Goal: Task Accomplishment & Management: Manage account settings

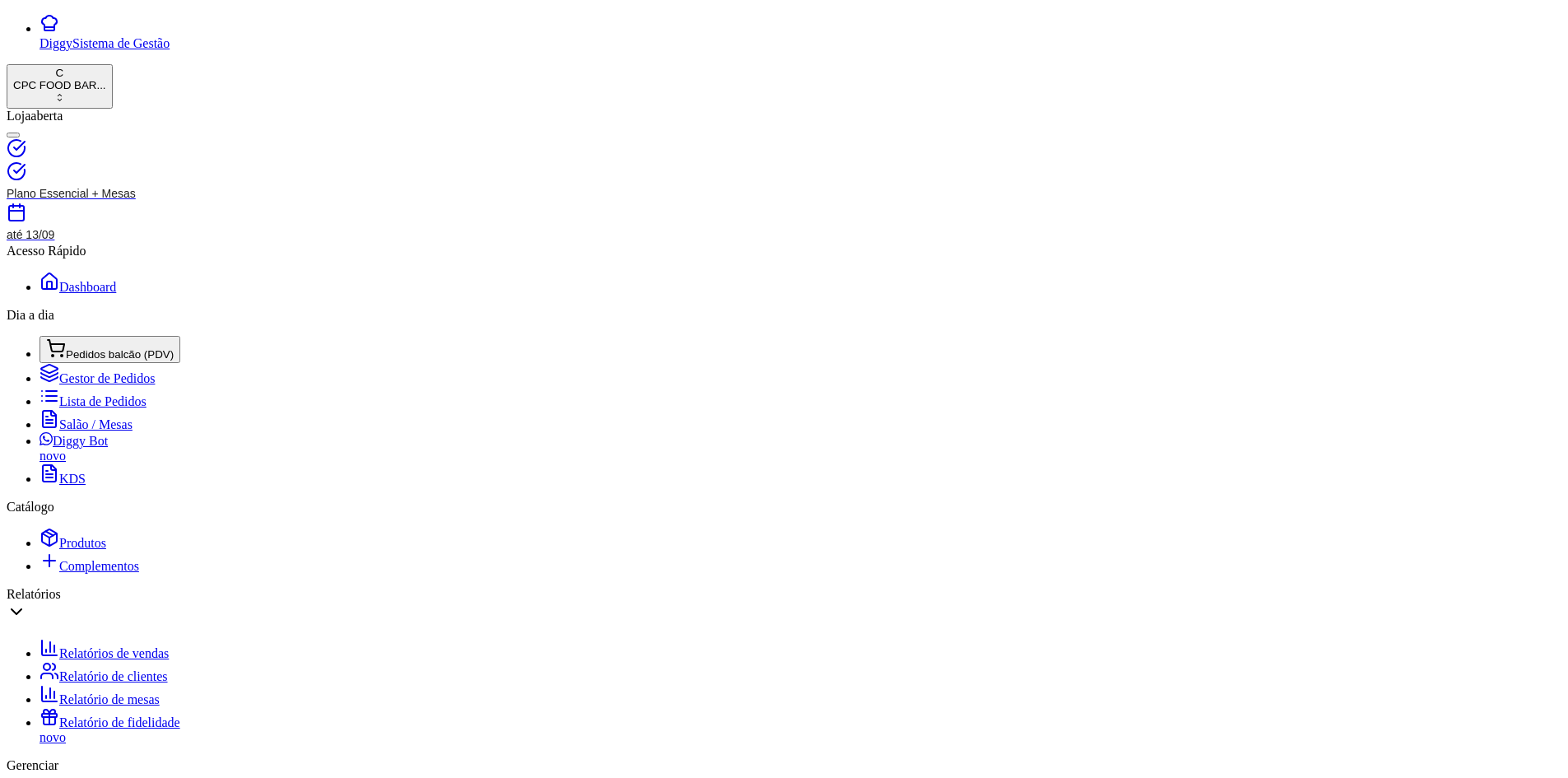
select select "TABLE"
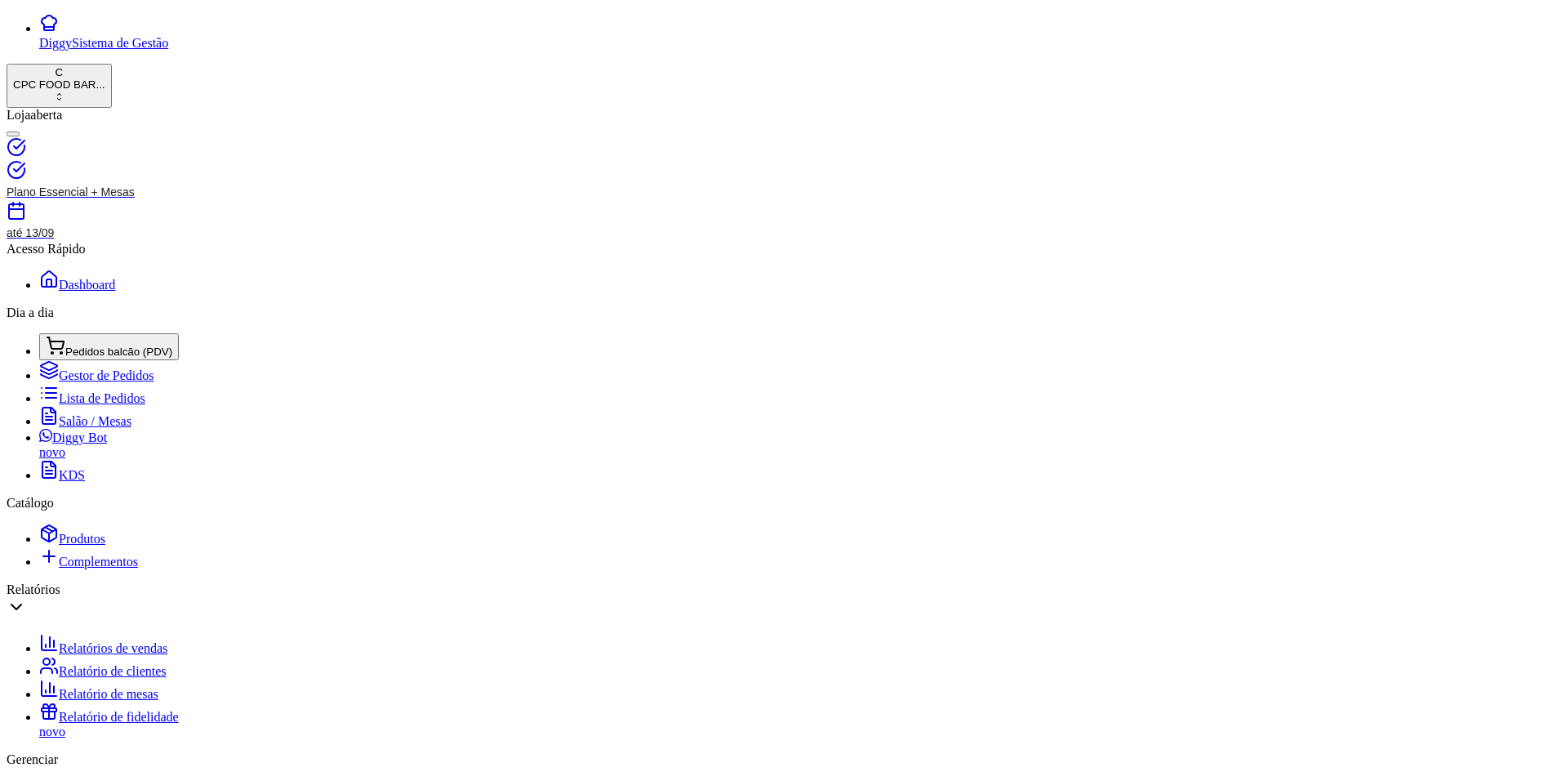
type input "TAIS ARAUJO"
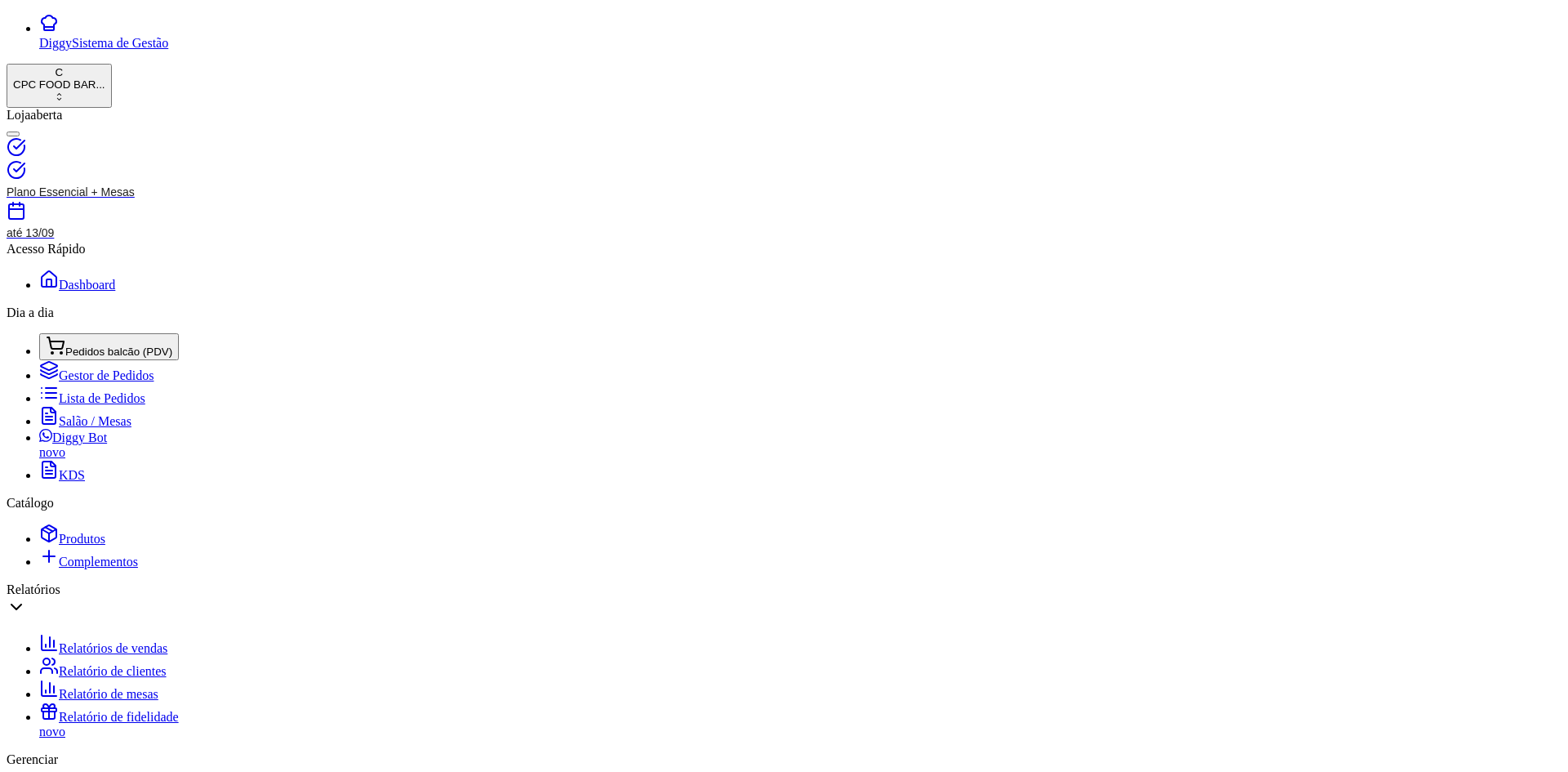
type input "[DEMOGRAPHIC_DATA]"
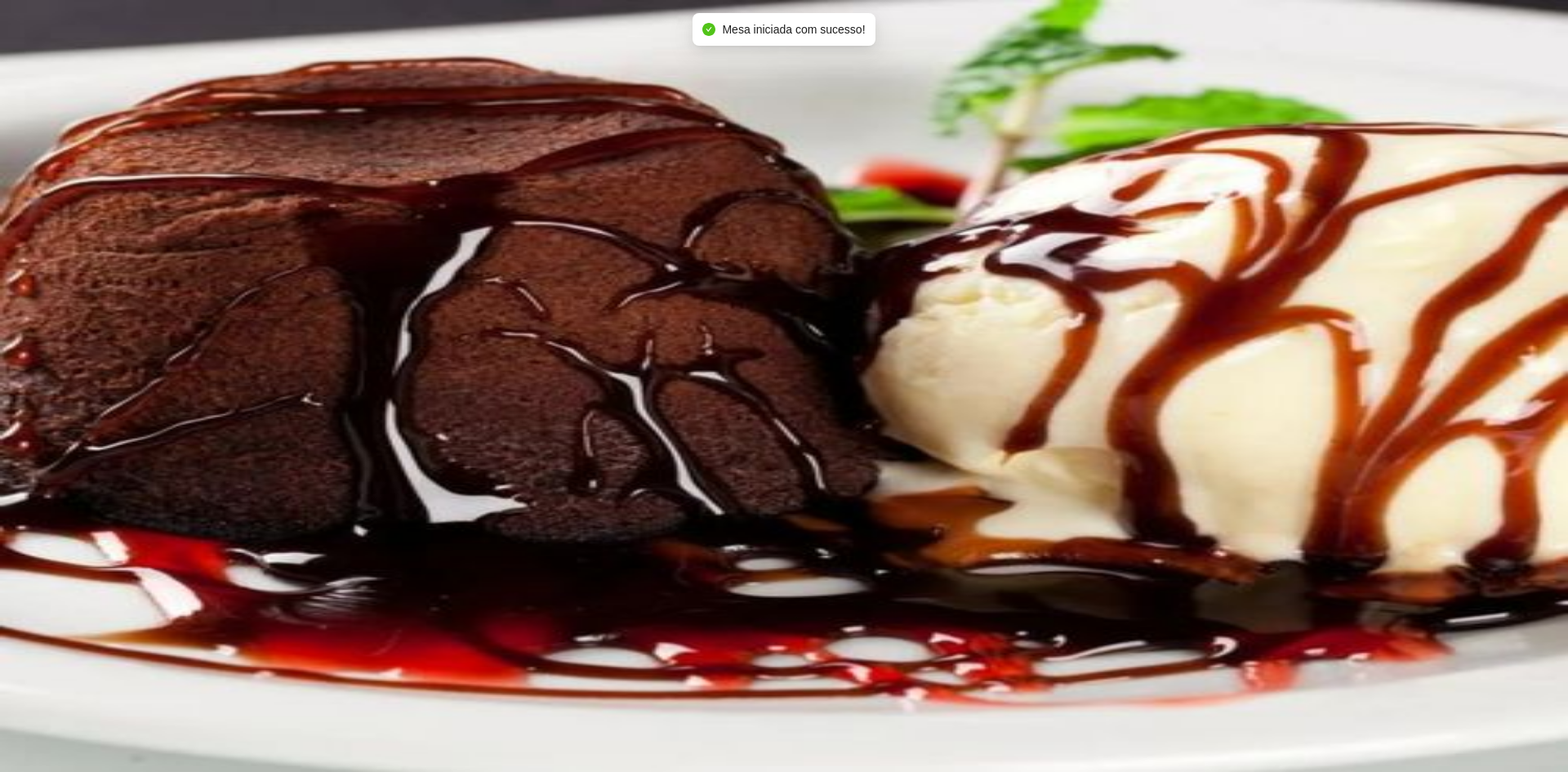
type input "ORI"
type input "1"
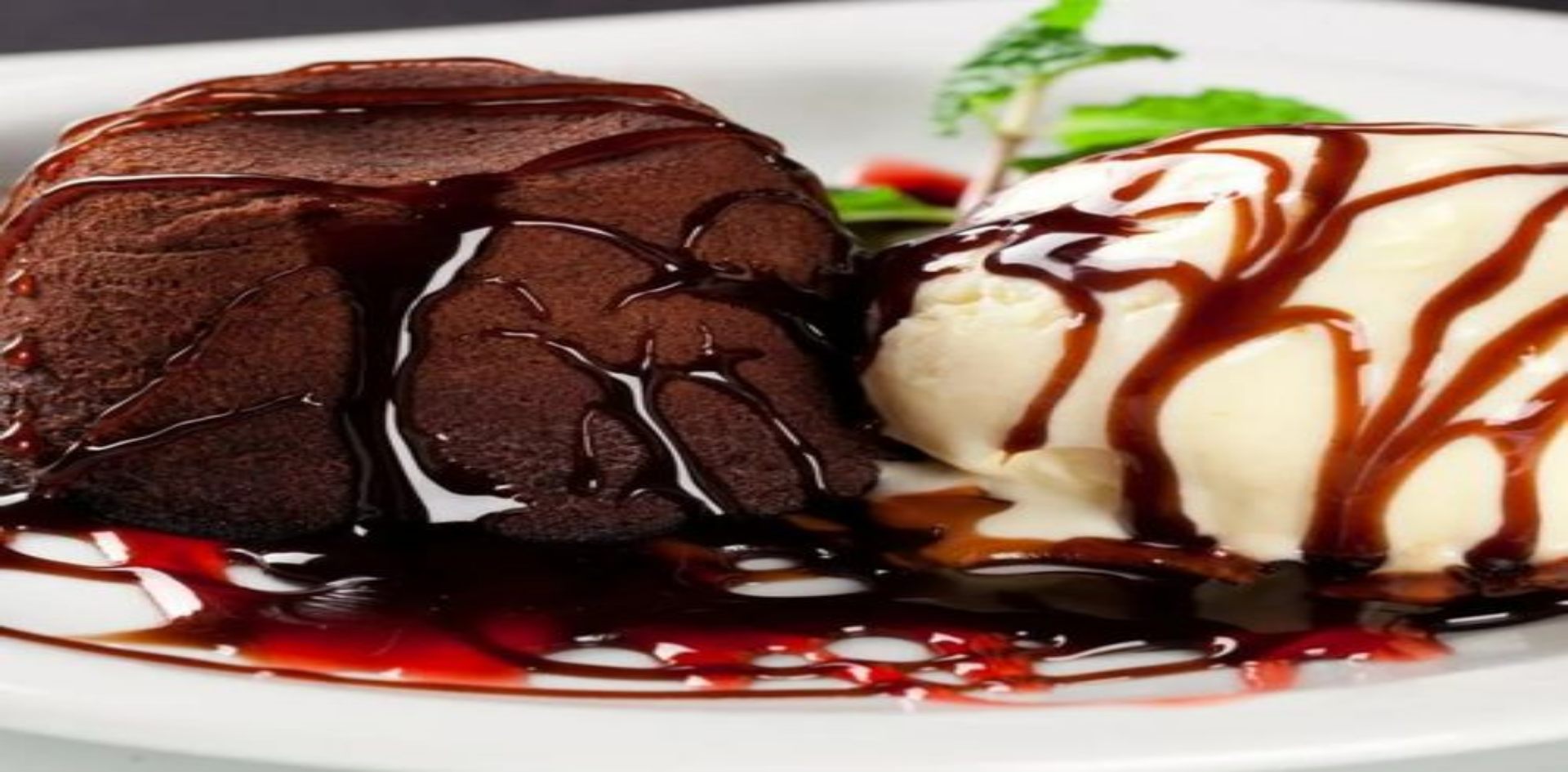
type input "KS"
type input "1"
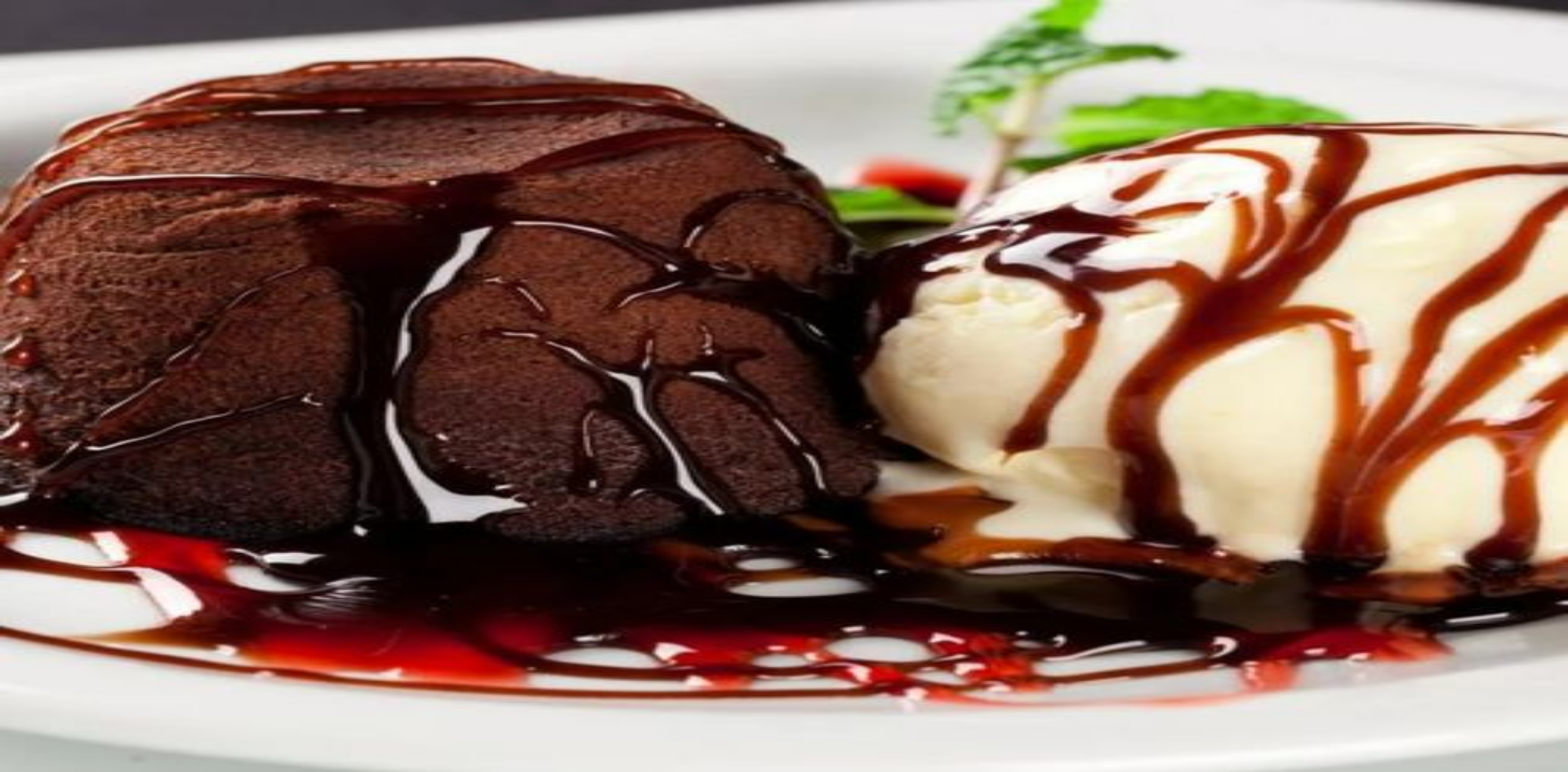
type input "1"
type input "2"
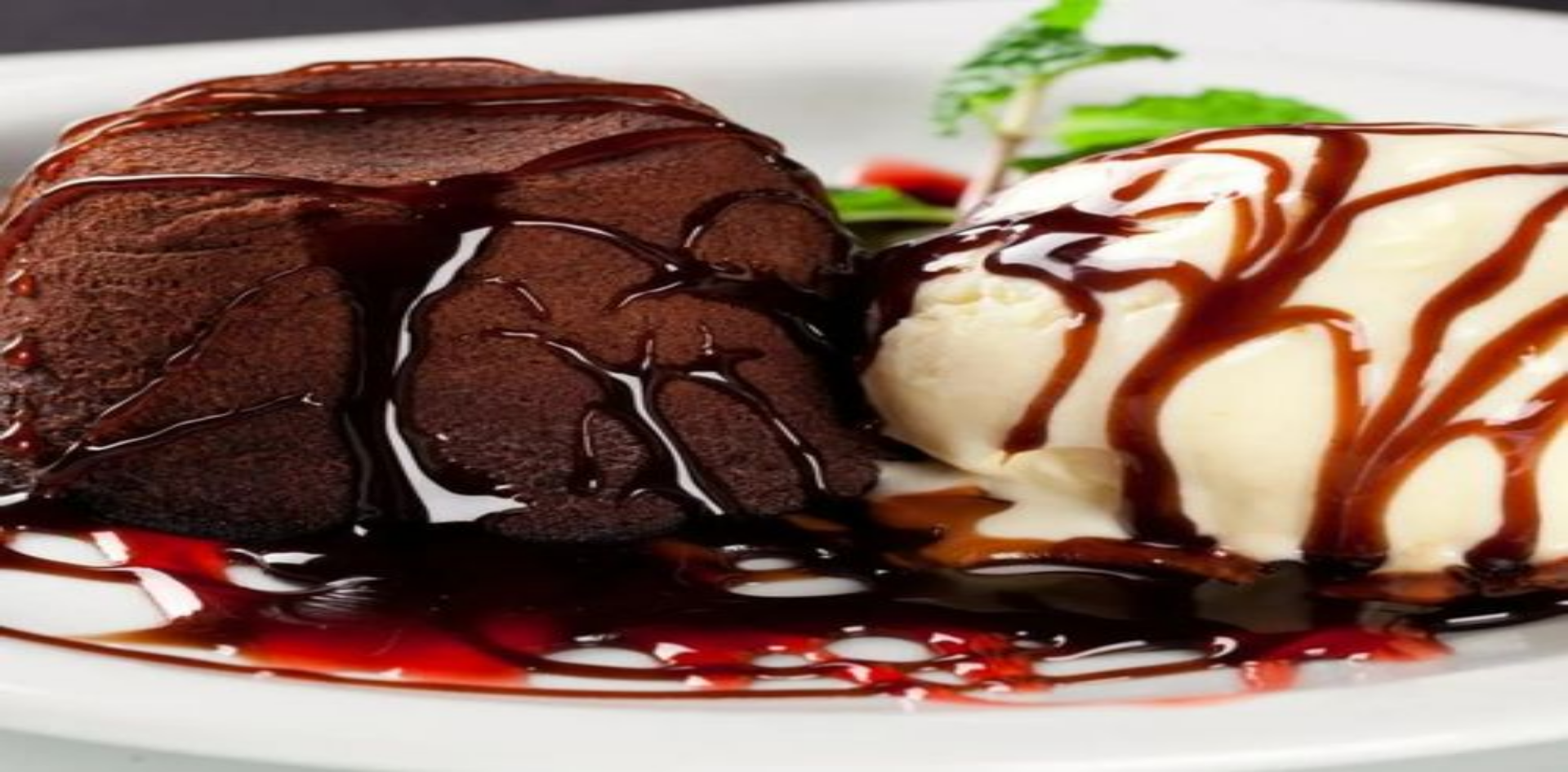
click at [1313, 685] on button "Não registrar e enviar pedido" at bounding box center [1257, 690] width 147 height 16
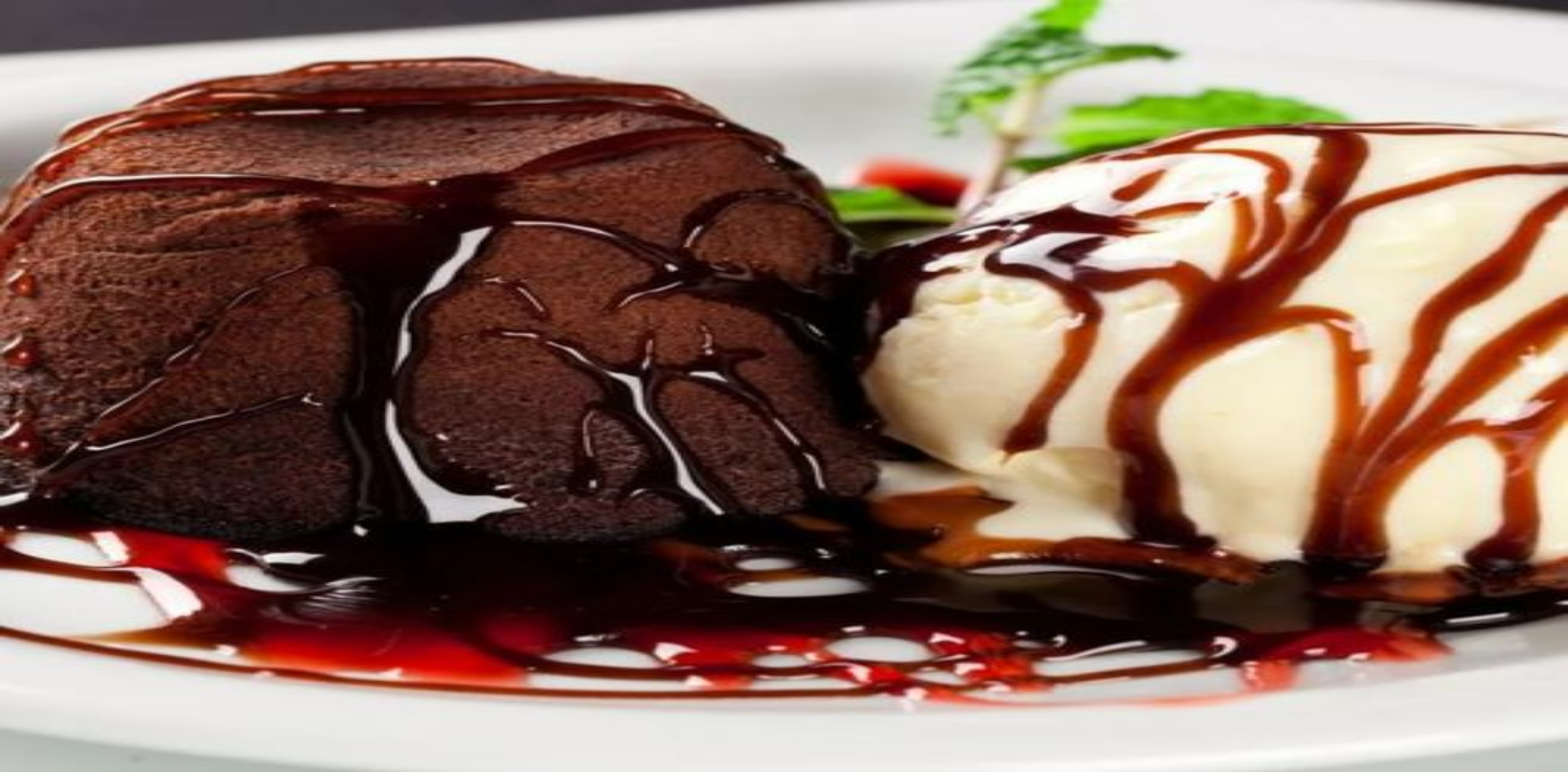
type input "BATA"
type input "1"
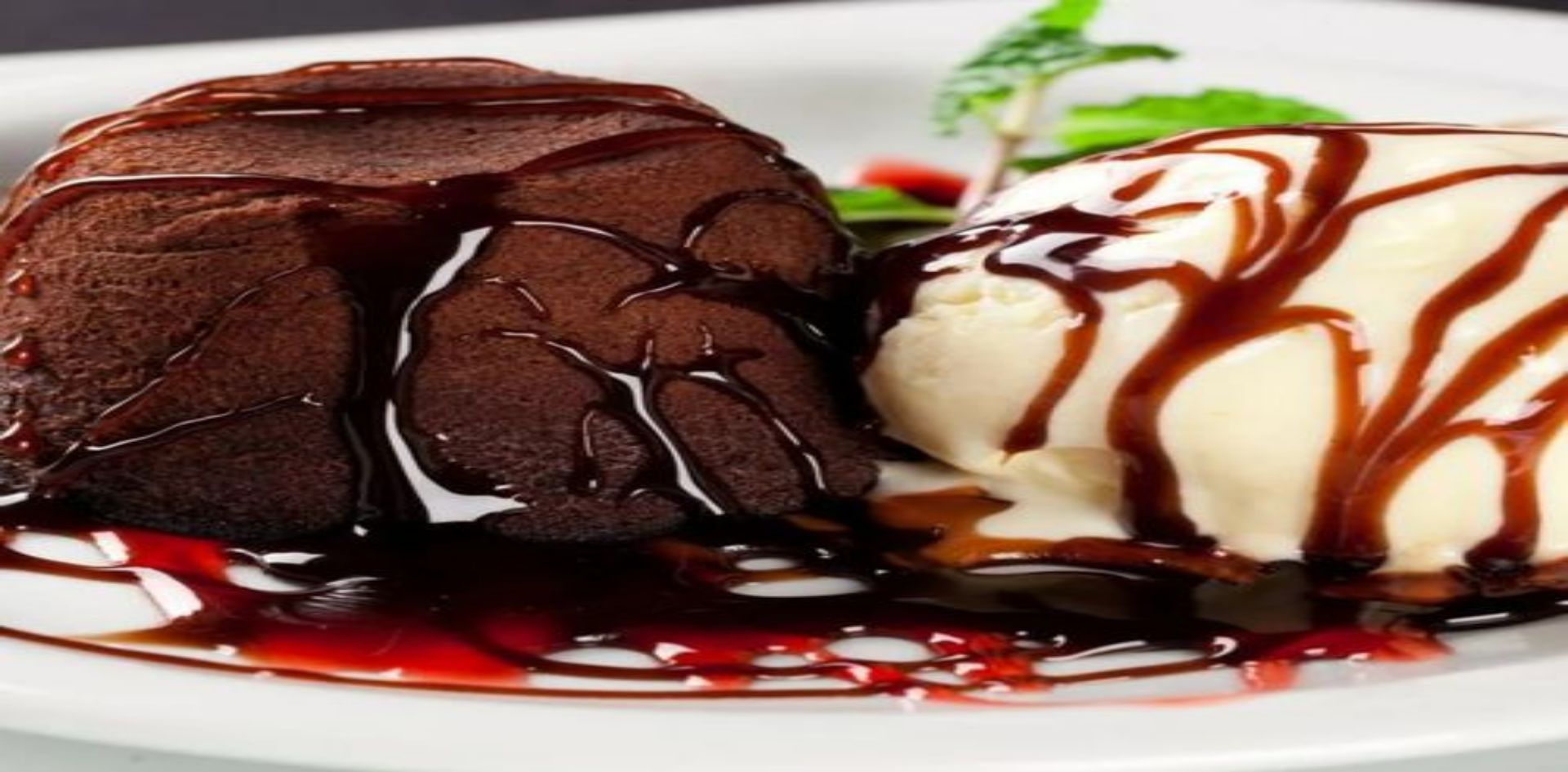
type input "1"
click at [1262, 683] on button "Não registrar e enviar pedido" at bounding box center [1257, 690] width 147 height 16
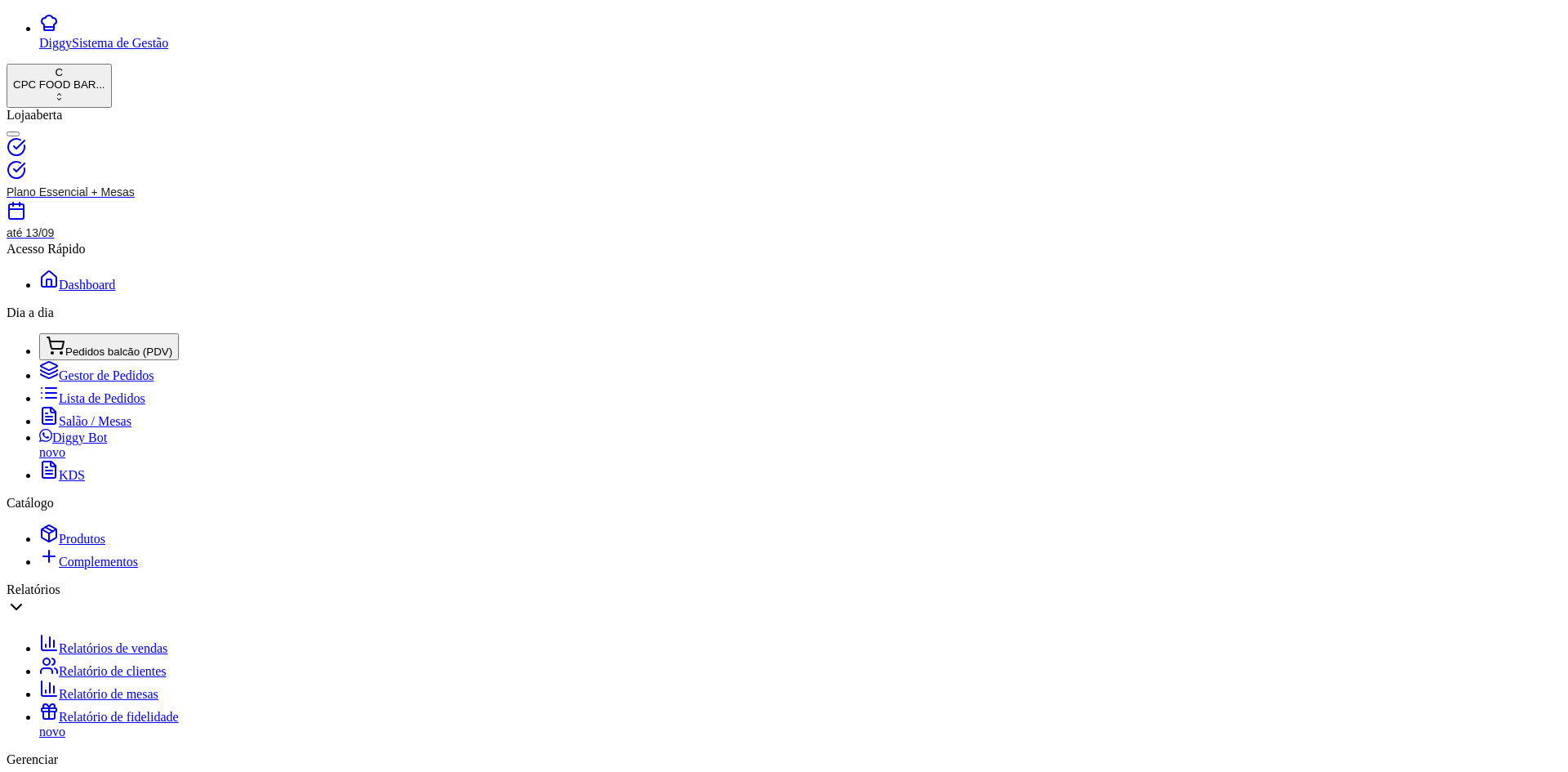
type input "WL"
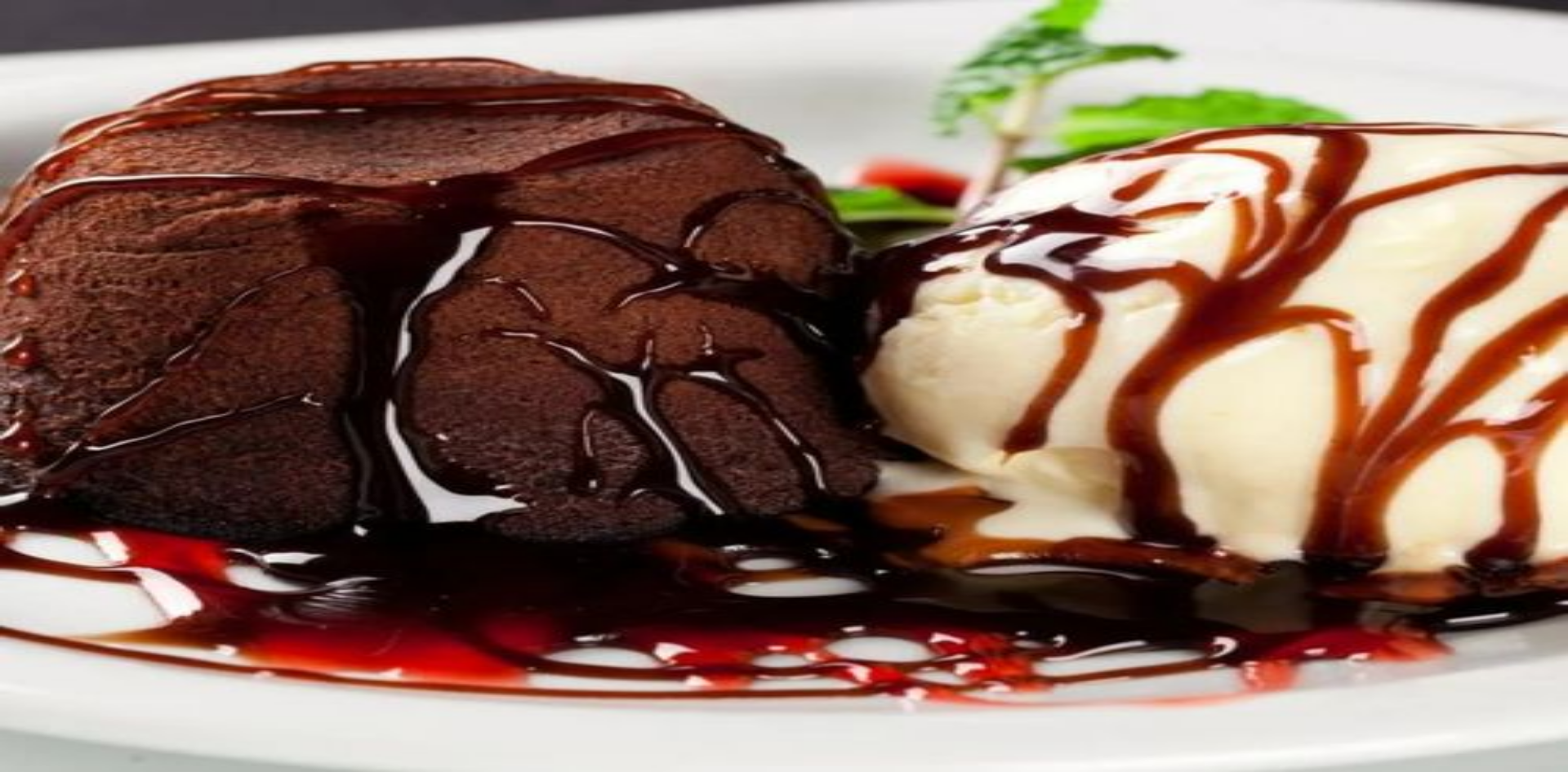
drag, startPoint x: 667, startPoint y: 324, endPoint x: 683, endPoint y: 324, distance: 16.0
type input "SPRITE KS"
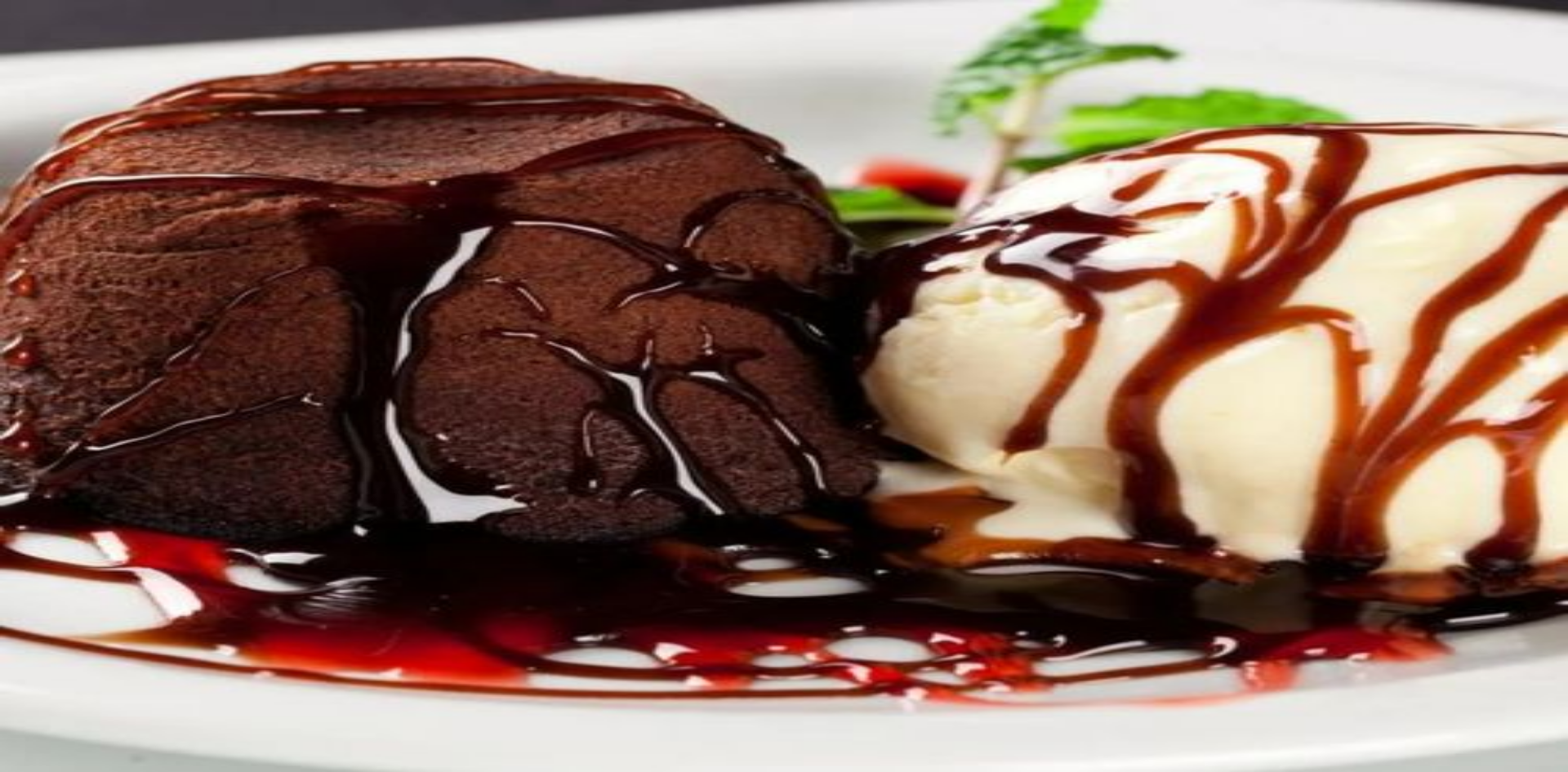
type input "8,00"
click at [1331, 683] on button "Não registrar e enviar pedido" at bounding box center [1257, 690] width 147 height 16
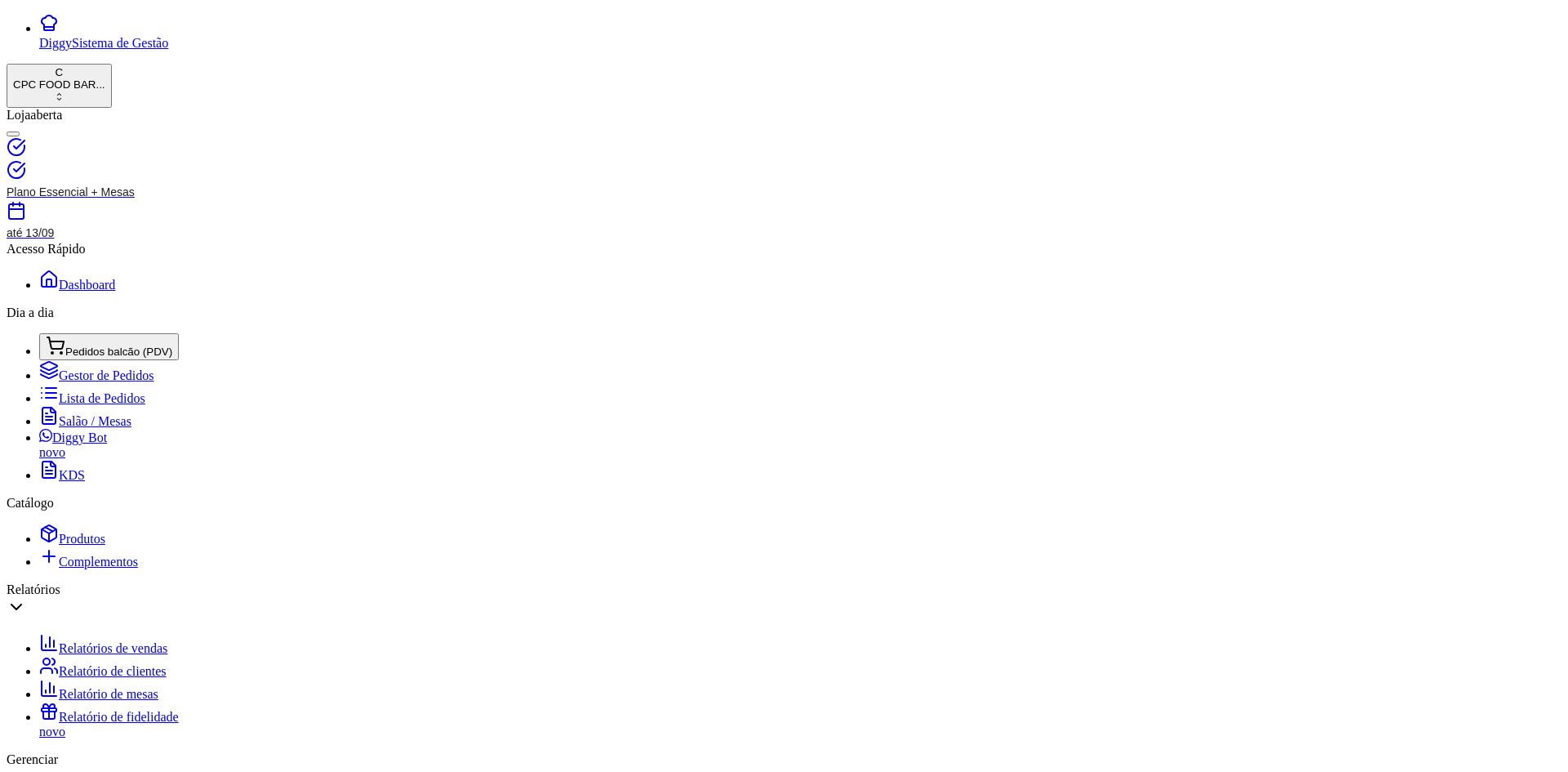
click at [106, 414] on link "Salão / Mesas" at bounding box center [85, 421] width 92 height 14
type input "RAFA"
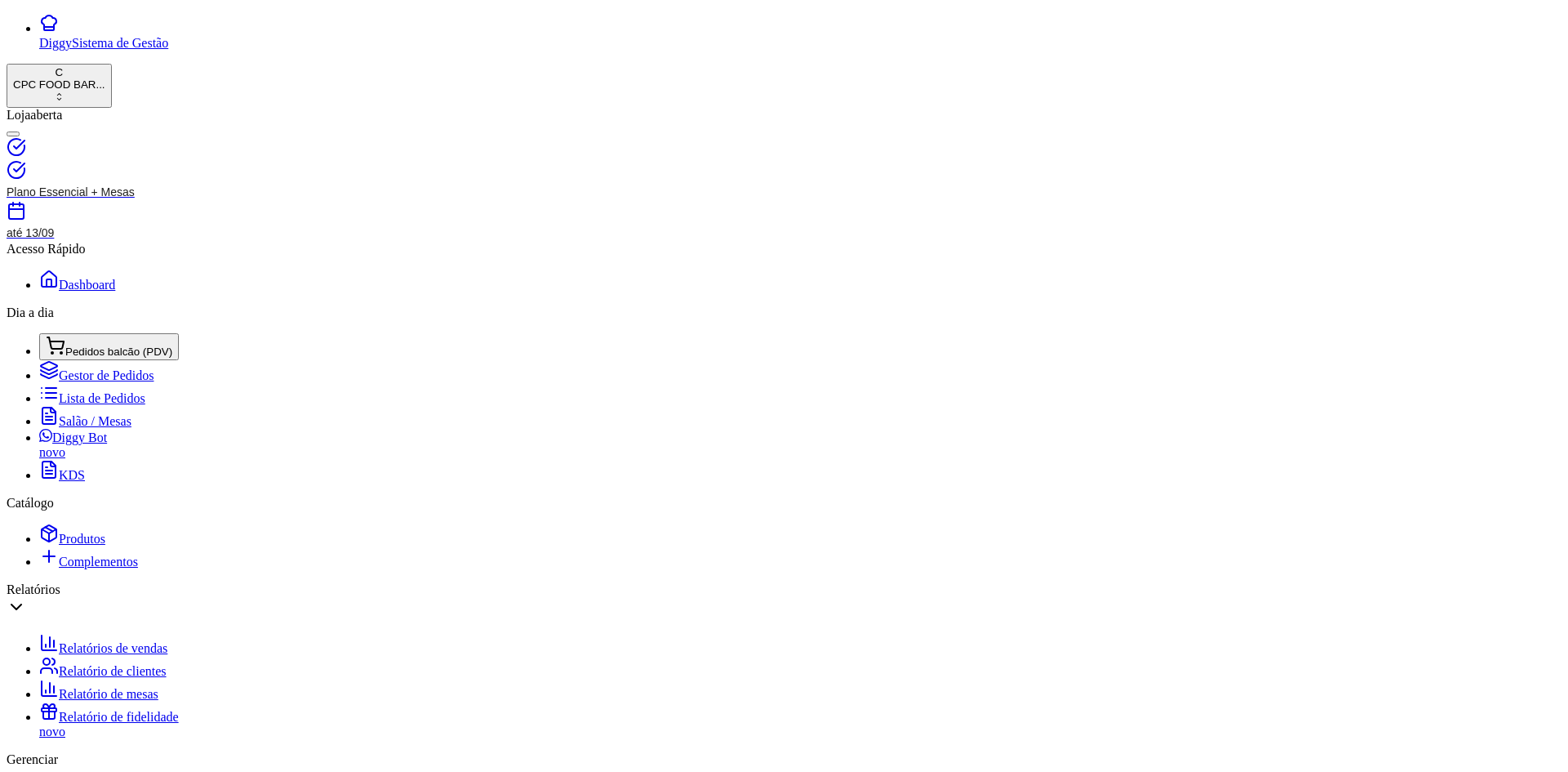
type input "R$ 0,00"
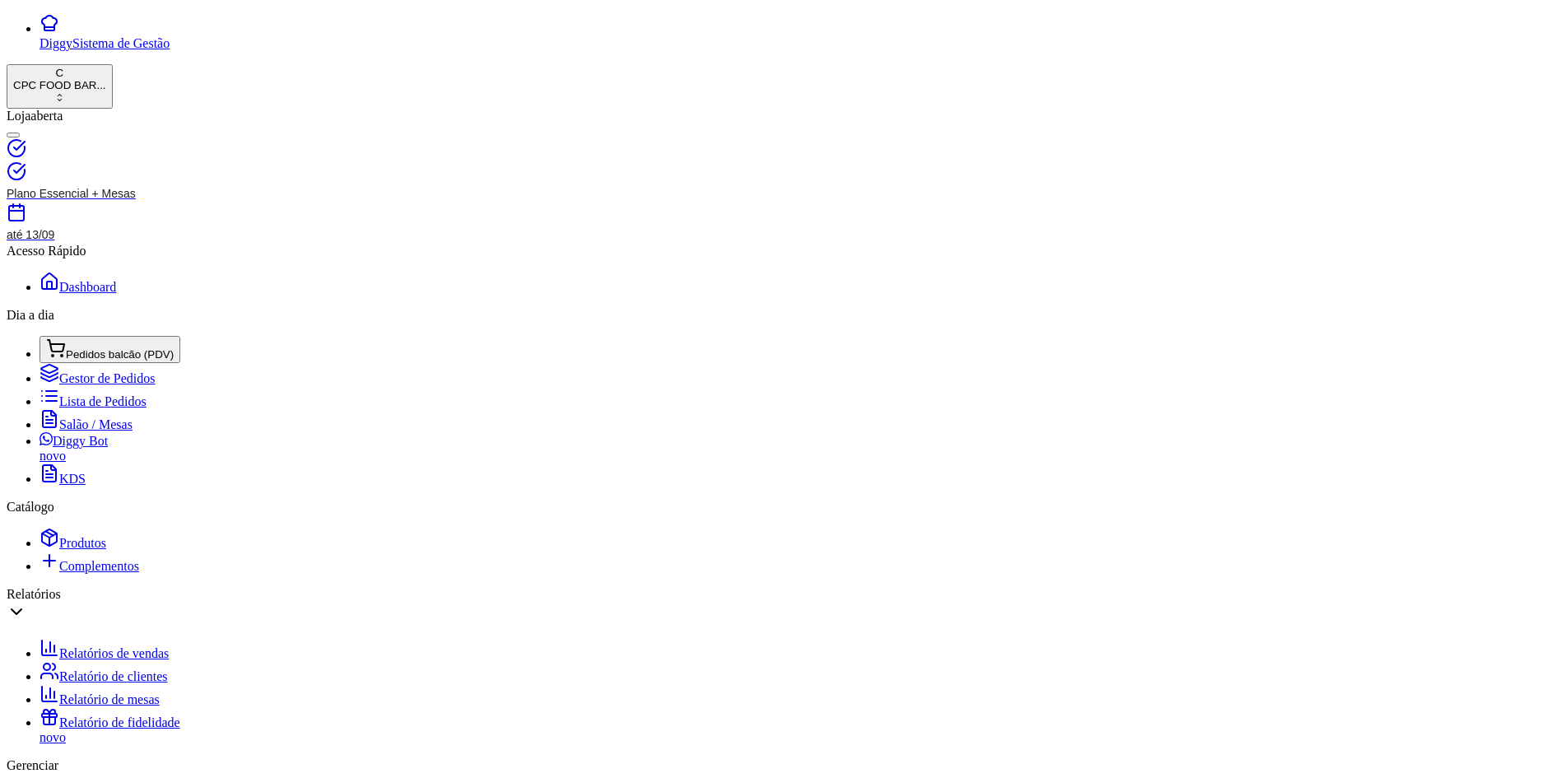
type input "CHURR"
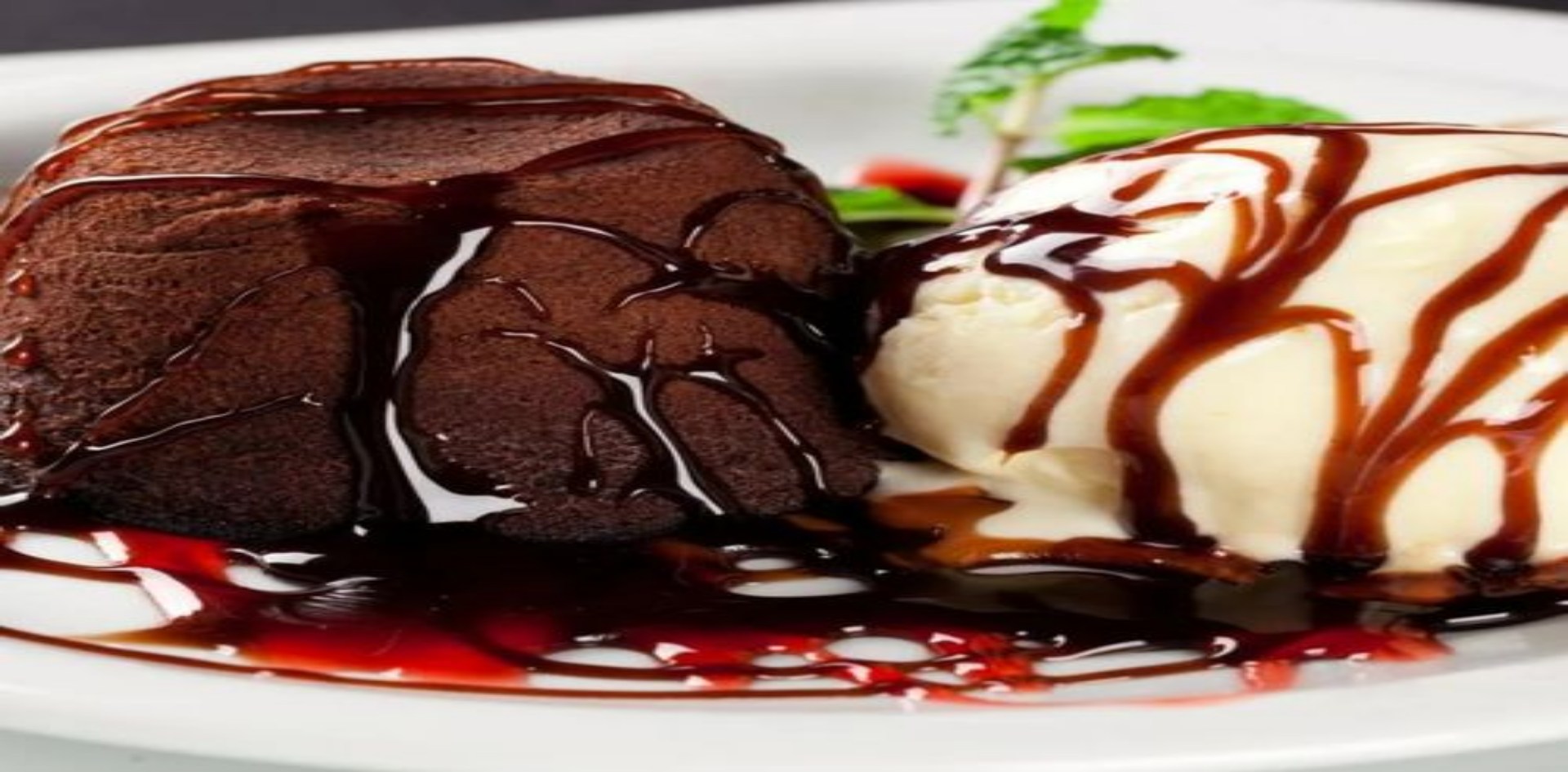
type input "SPR"
type input "1"
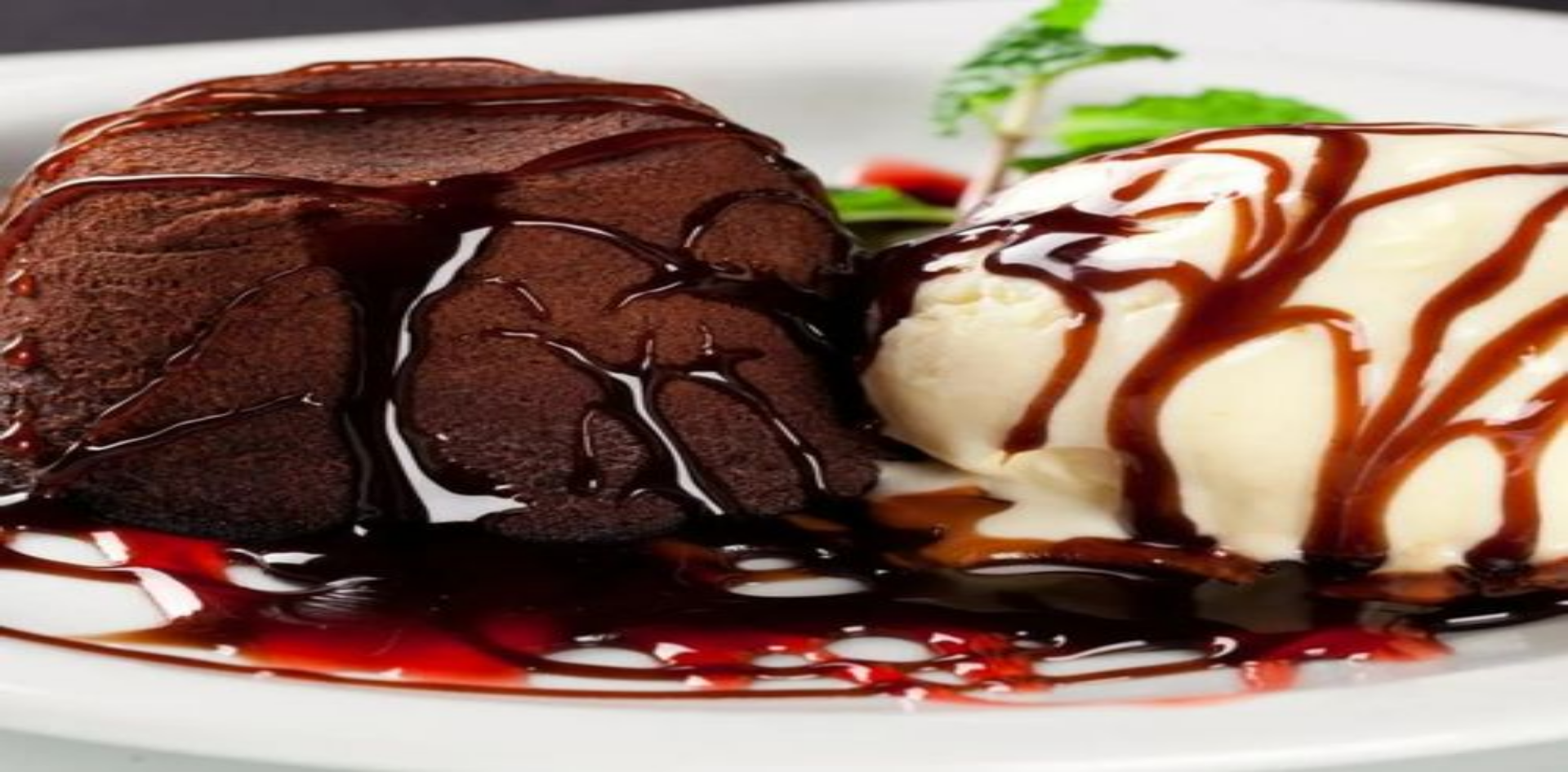
click at [1260, 686] on button "Não registrar e enviar pedido" at bounding box center [1257, 690] width 147 height 16
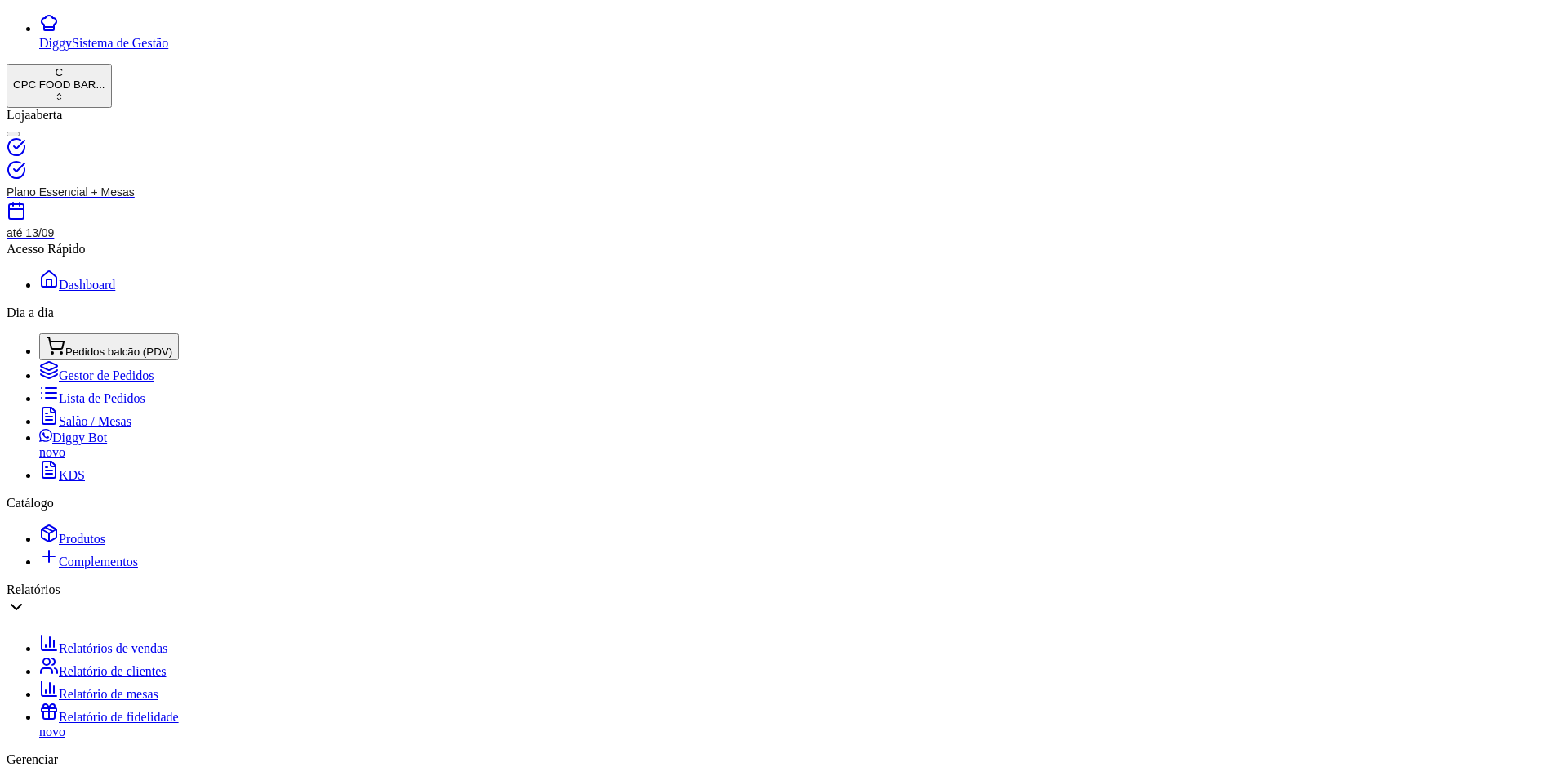
type input "R$ 0,00"
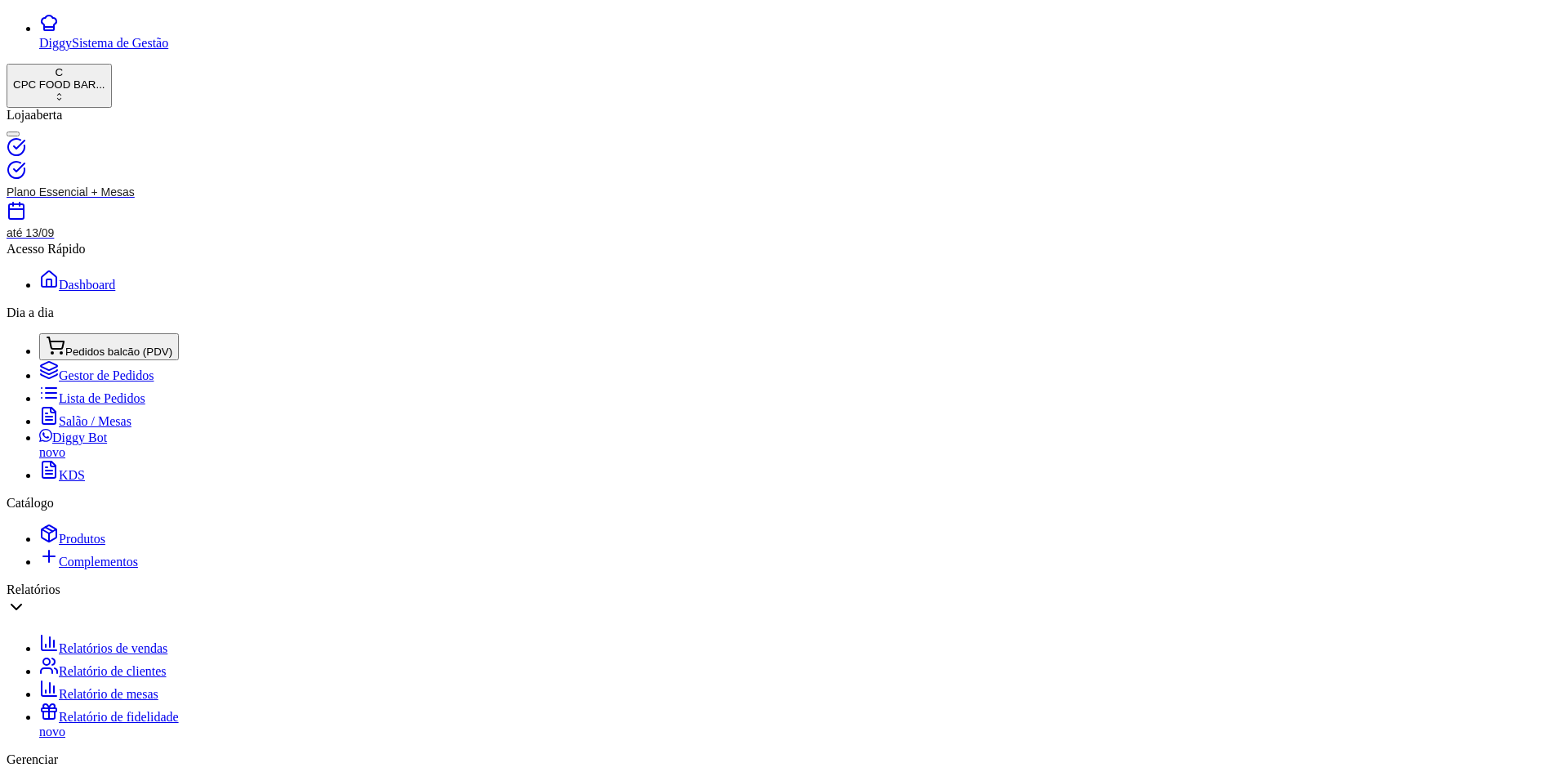
type input "[DEMOGRAPHIC_DATA]"
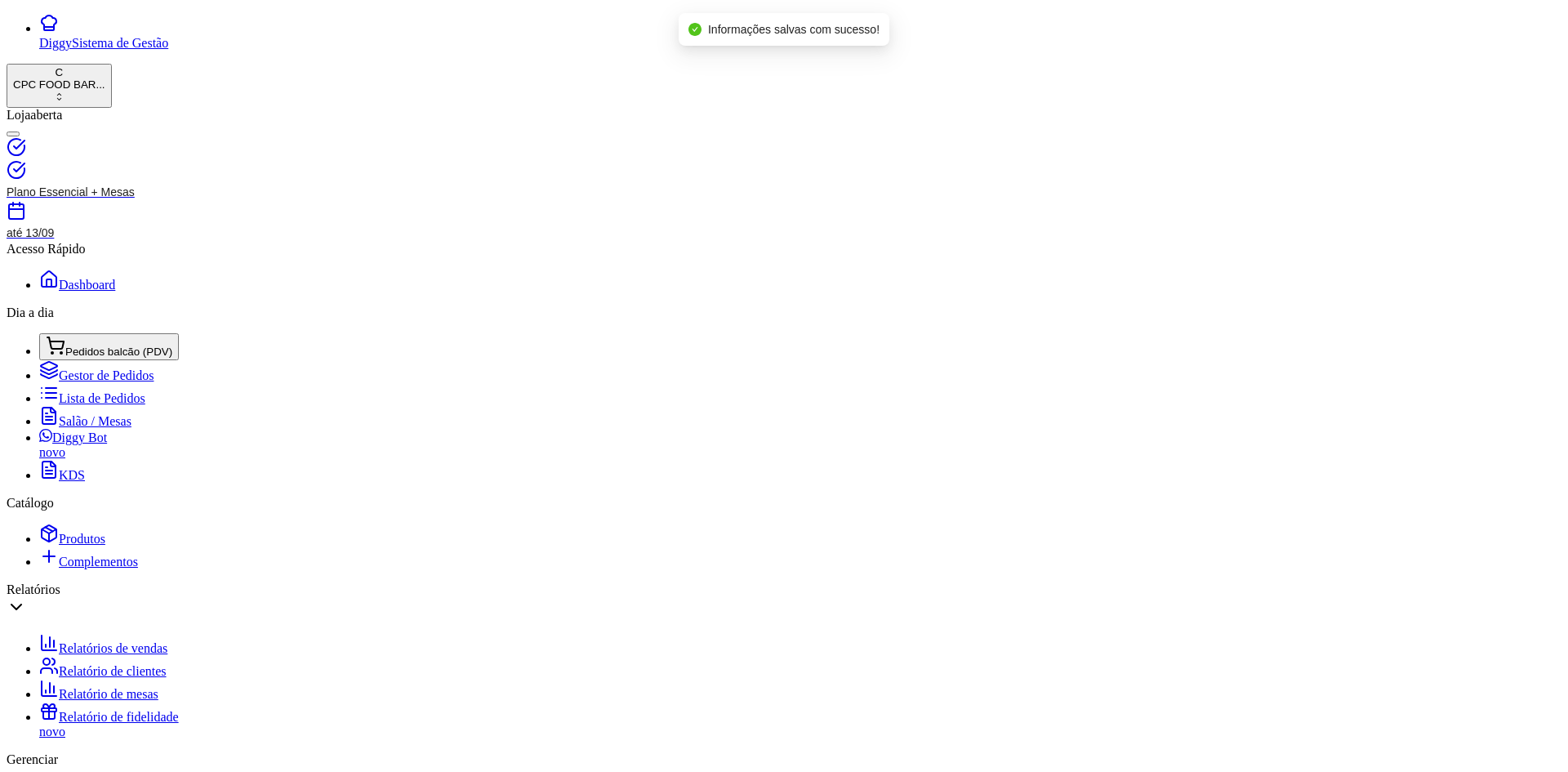
type input "R$ 0,00"
